Goal: Navigation & Orientation: Find specific page/section

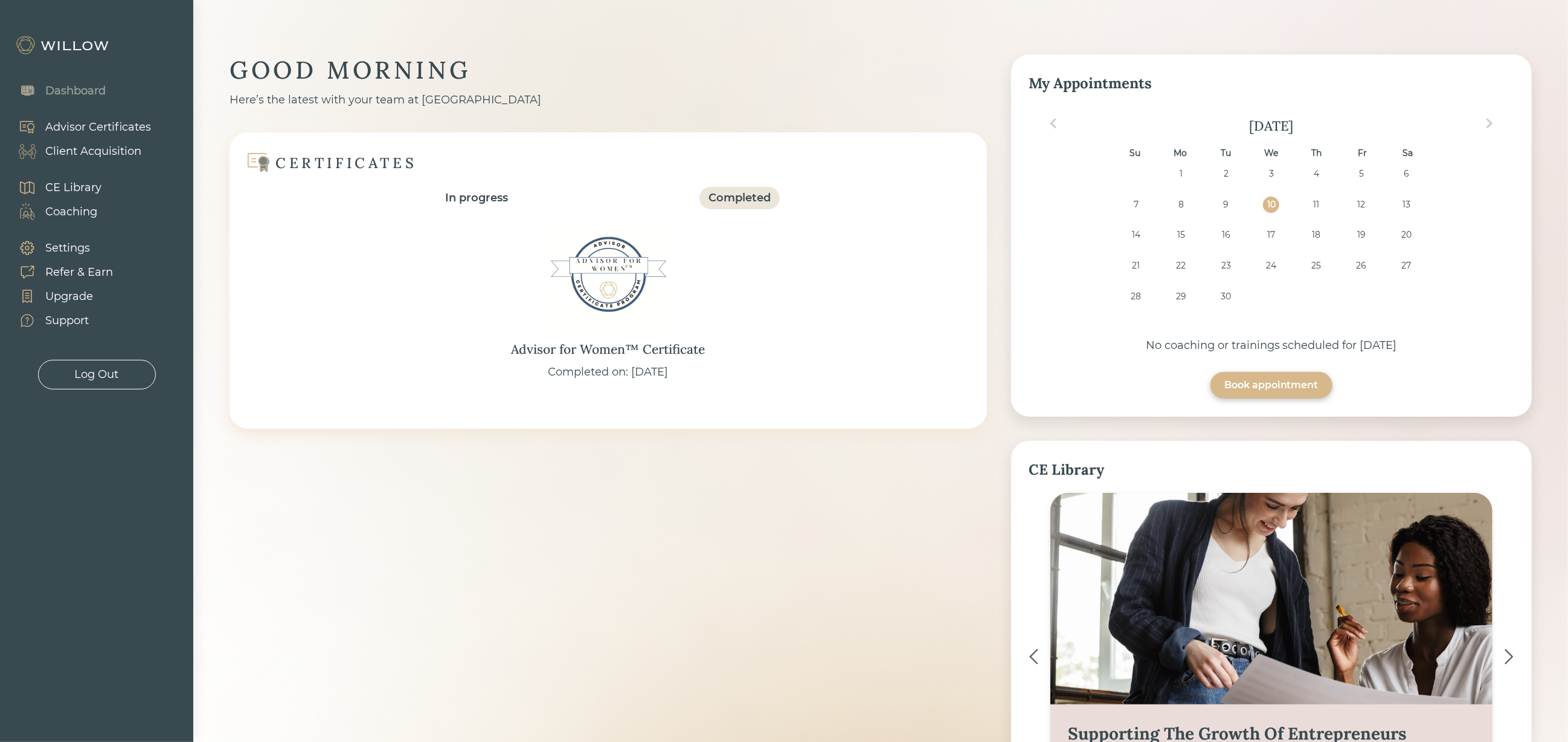
click at [122, 153] on div "Client Acquisition" at bounding box center [93, 151] width 96 height 16
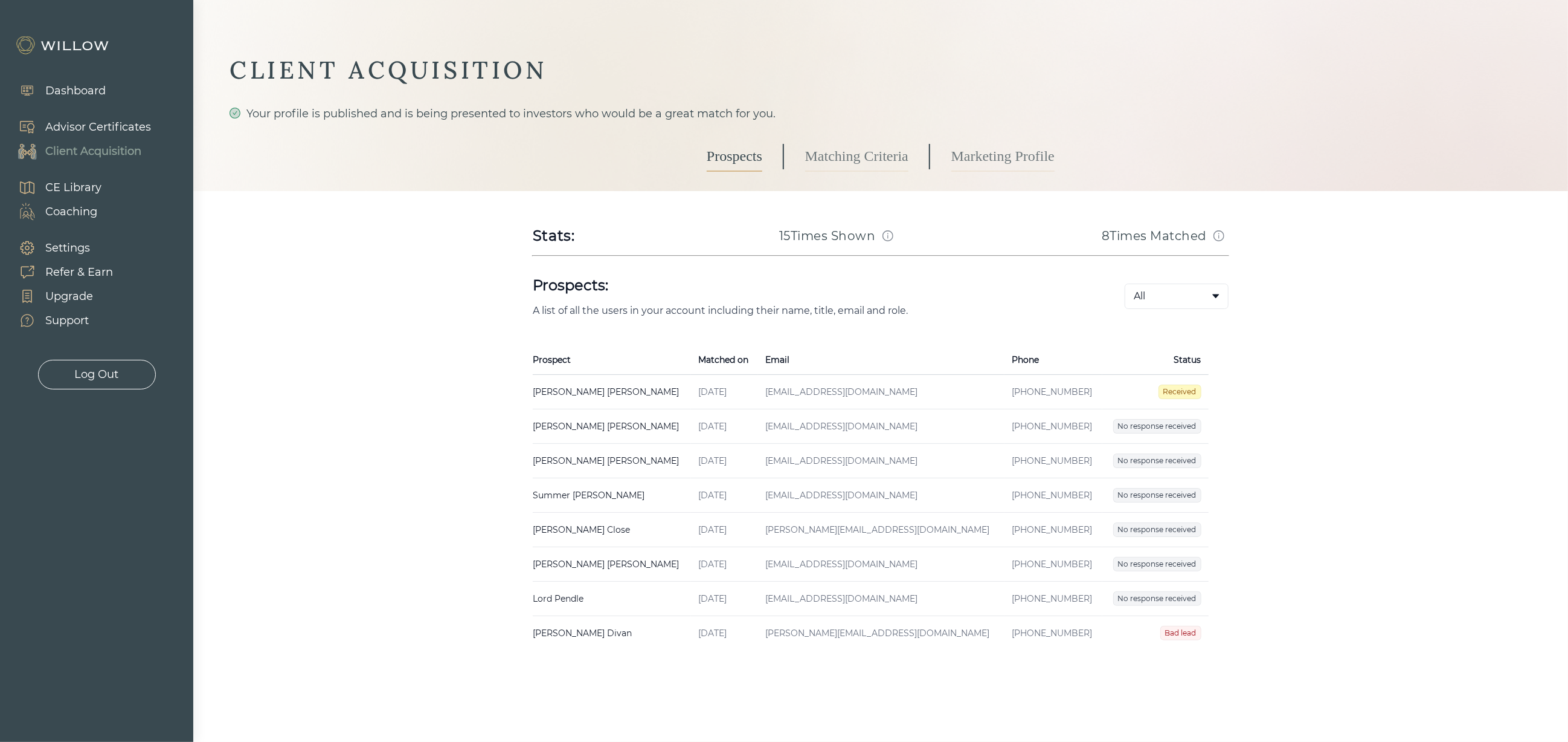
click at [849, 150] on link "Matching Criteria" at bounding box center [857, 156] width 103 height 30
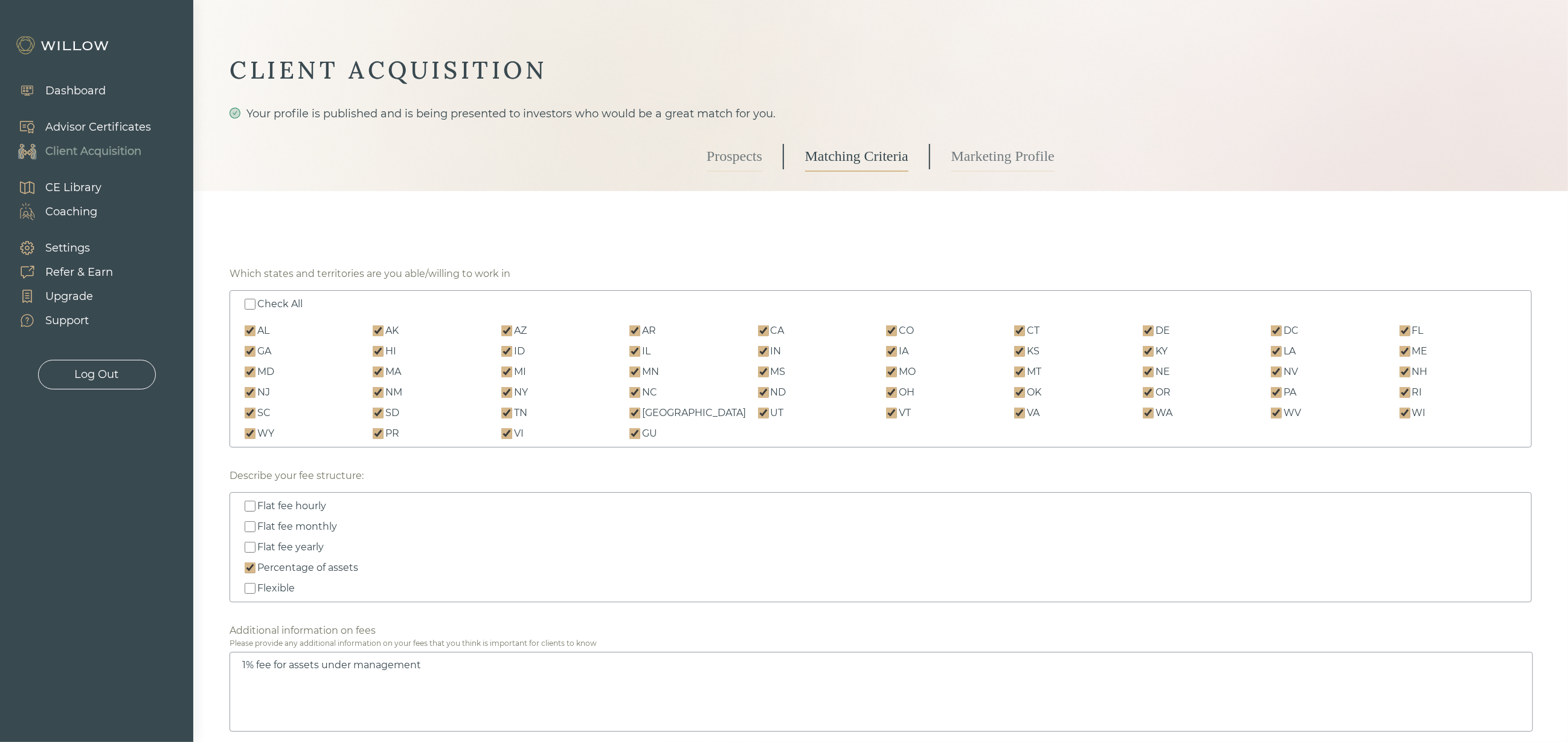
click at [742, 159] on link "Prospects" at bounding box center [735, 156] width 56 height 30
